Goal: Transaction & Acquisition: Purchase product/service

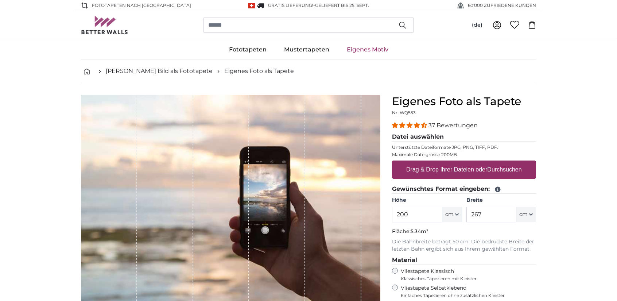
click at [491, 169] on u "Durchsuchen" at bounding box center [505, 169] width 34 height 6
click at [491, 163] on input "Drag & Drop Ihrer Dateien oder Durchsuchen" at bounding box center [464, 162] width 144 height 2
type input "**********"
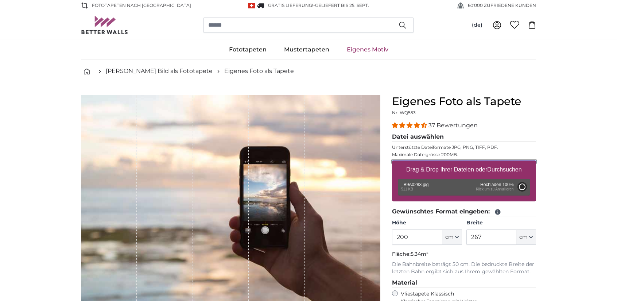
type input "64"
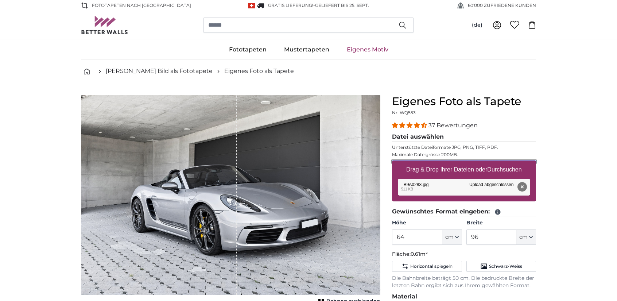
scroll to position [36, 0]
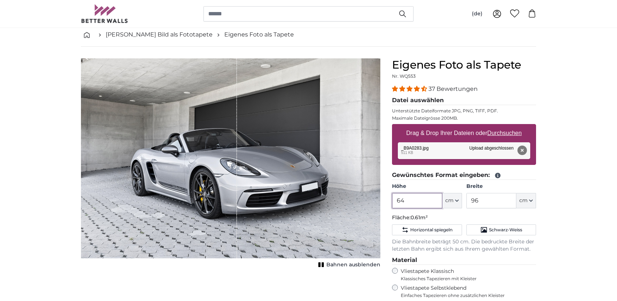
drag, startPoint x: 434, startPoint y: 200, endPoint x: 377, endPoint y: 199, distance: 57.3
click at [377, 199] on product-detail "Abbrechen Bild zuschneiden Bahnen ausblenden Eigenes Foto als Tapete Nr. WQ553 …" at bounding box center [308, 235] width 467 height 377
drag, startPoint x: 491, startPoint y: 202, endPoint x: 461, endPoint y: 199, distance: 30.8
click at [461, 199] on div "Höhe 64 ft cm Centimeter (cm) Inches (inch) Feet (ft. in.) Breite 96 ft cm Cent…" at bounding box center [464, 196] width 144 height 26
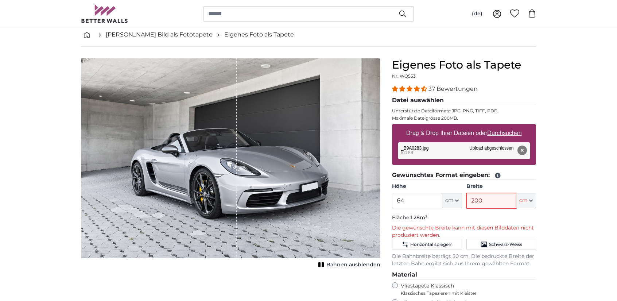
type input "200"
drag, startPoint x: 426, startPoint y: 203, endPoint x: 374, endPoint y: 200, distance: 52.2
click at [374, 200] on product-detail "Abbrechen Bild zuschneiden Bahnen ausblenden Eigenes Foto als Tapete Nr. WQ553 …" at bounding box center [308, 242] width 467 height 391
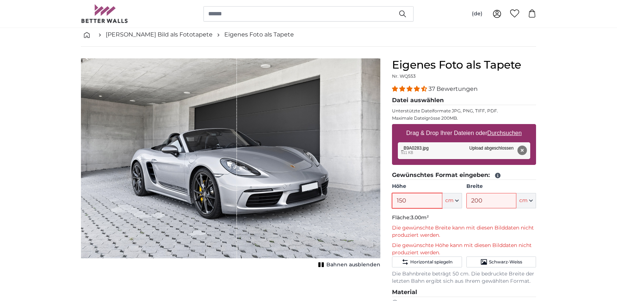
drag, startPoint x: 419, startPoint y: 198, endPoint x: 349, endPoint y: 204, distance: 70.3
click at [349, 204] on product-detail "Abbrechen Bild zuschneiden Bahnen ausblenden Eigenes Foto als Tapete Nr. WQ553 …" at bounding box center [308, 251] width 467 height 409
drag, startPoint x: 410, startPoint y: 197, endPoint x: 394, endPoint y: 198, distance: 15.7
click at [394, 198] on input "180" at bounding box center [417, 200] width 50 height 15
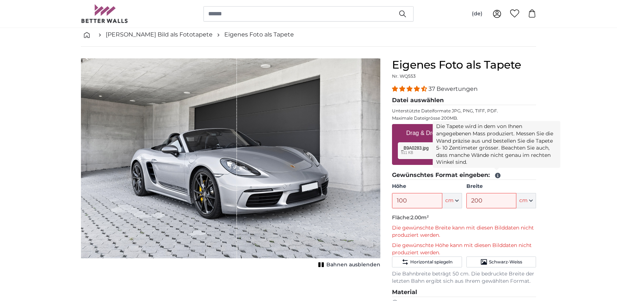
click at [498, 176] on icon at bounding box center [498, 175] width 7 height 7
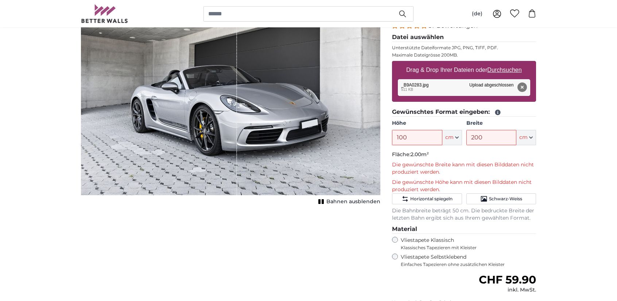
scroll to position [109, 0]
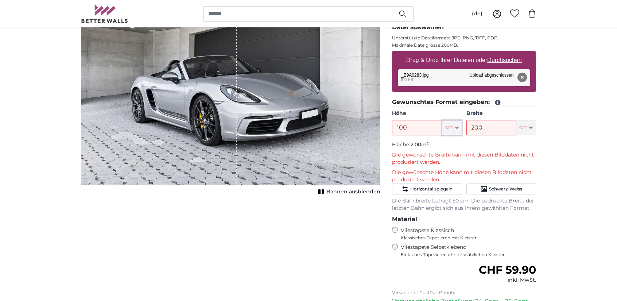
click at [452, 127] on span "cm" at bounding box center [449, 127] width 8 height 7
click at [451, 145] on link "Centimeter (cm)" at bounding box center [452, 146] width 64 height 13
type input "64"
type input "96"
drag, startPoint x: 410, startPoint y: 129, endPoint x: 393, endPoint y: 131, distance: 17.6
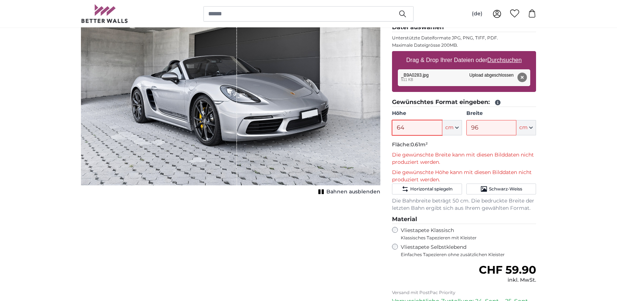
click at [393, 131] on input "64" at bounding box center [417, 127] width 50 height 15
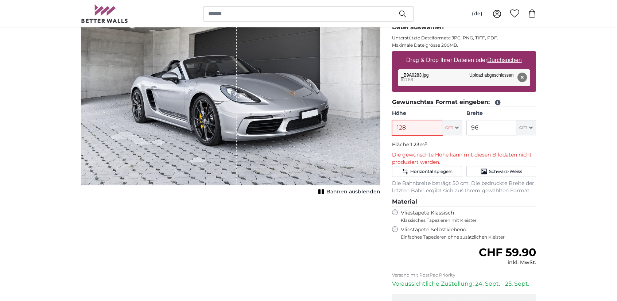
type input "128"
drag, startPoint x: 485, startPoint y: 122, endPoint x: 448, endPoint y: 124, distance: 36.6
click at [448, 124] on div "Höhe 128 ft cm Centimeter (cm) Inches (inch) Feet (ft. in.) Breite 96 ft cm Cen…" at bounding box center [464, 123] width 144 height 26
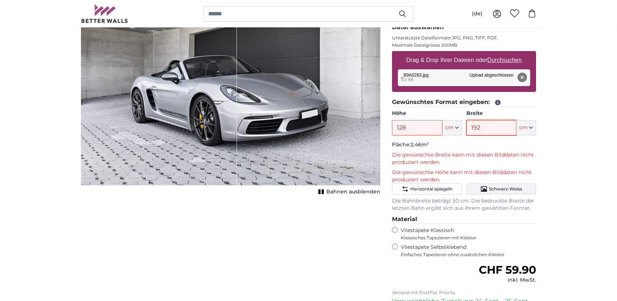
type input "192"
click at [493, 184] on button "Schwarz-Weiss" at bounding box center [502, 189] width 70 height 11
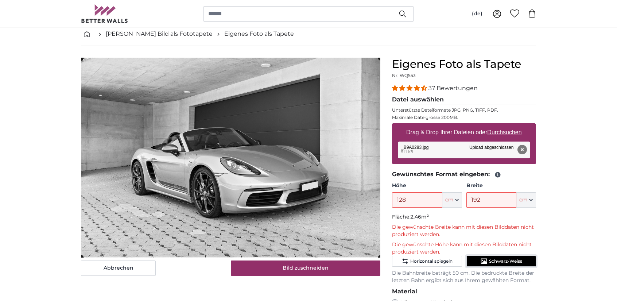
scroll to position [36, 0]
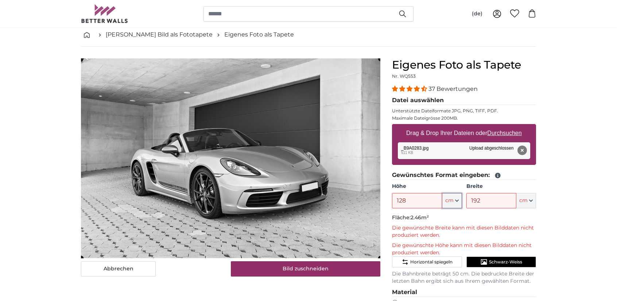
click at [457, 200] on icon "button" at bounding box center [457, 201] width 4 height 4
click at [445, 213] on ul "Centimeter (cm) Inches (inch) Feet (ft. in.)" at bounding box center [452, 233] width 64 height 42
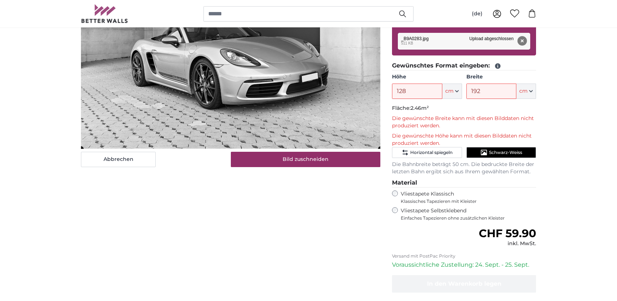
scroll to position [109, 0]
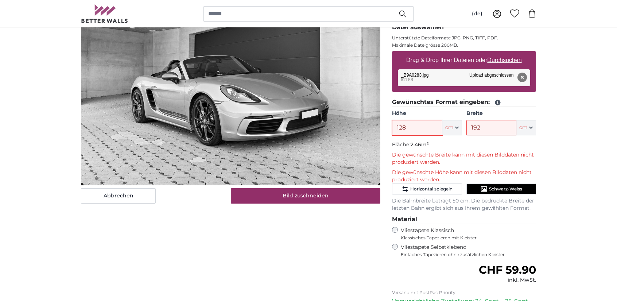
drag, startPoint x: 424, startPoint y: 126, endPoint x: 359, endPoint y: 138, distance: 65.3
click at [359, 138] on product-detail "Abbrechen Bild zuschneiden Bahnen ausblenden Eigenes Foto als Tapete Nr. WQ553 …" at bounding box center [308, 178] width 467 height 409
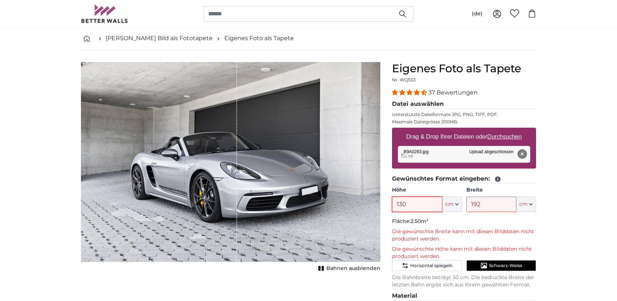
scroll to position [36, 0]
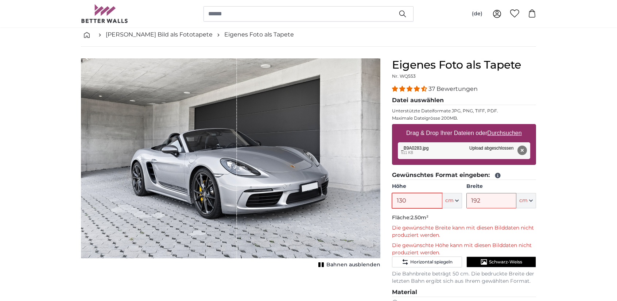
drag, startPoint x: 406, startPoint y: 200, endPoint x: 382, endPoint y: 199, distance: 24.5
click at [382, 199] on product-detail "Abbrechen Bild zuschneiden Bahnen ausblenden Eigenes Foto als Tapete Nr. WQ553 …" at bounding box center [308, 251] width 467 height 409
drag, startPoint x: 421, startPoint y: 196, endPoint x: 374, endPoint y: 190, distance: 47.5
click at [374, 190] on product-detail "Abbrechen Bild zuschneiden Bahnen ausblenden Eigenes Foto als Tapete Nr. WQ553 …" at bounding box center [308, 251] width 467 height 409
type input "180"
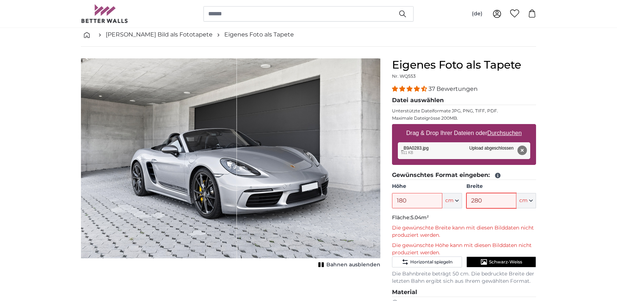
type input "280"
click at [508, 135] on u "Durchsuchen" at bounding box center [505, 133] width 34 height 6
click at [508, 126] on input "Drag & Drop Ihrer Dateien oder Durchsuchen" at bounding box center [464, 125] width 144 height 2
